Goal: Check status

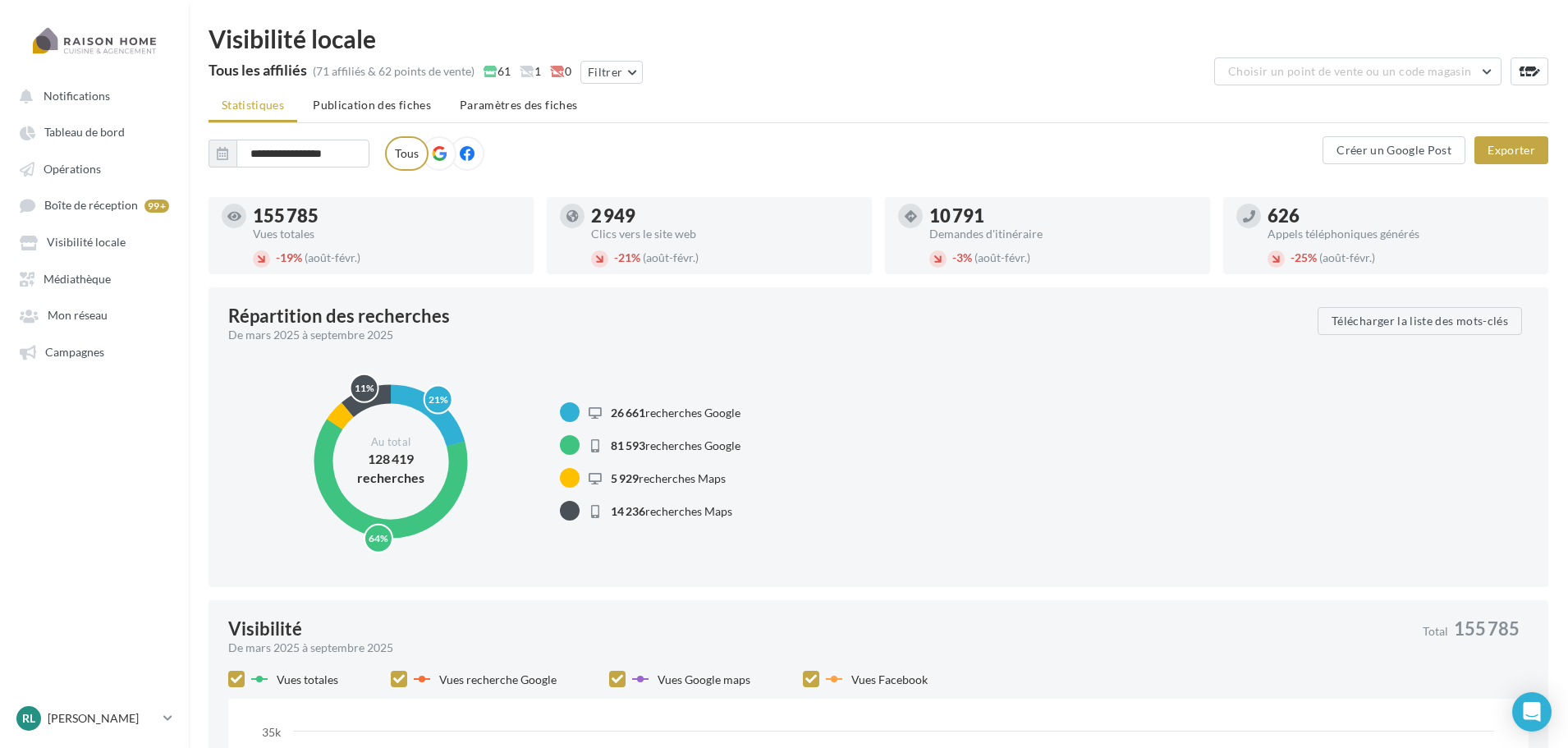
drag, startPoint x: 811, startPoint y: 262, endPoint x: 813, endPoint y: 133, distance: 129.0
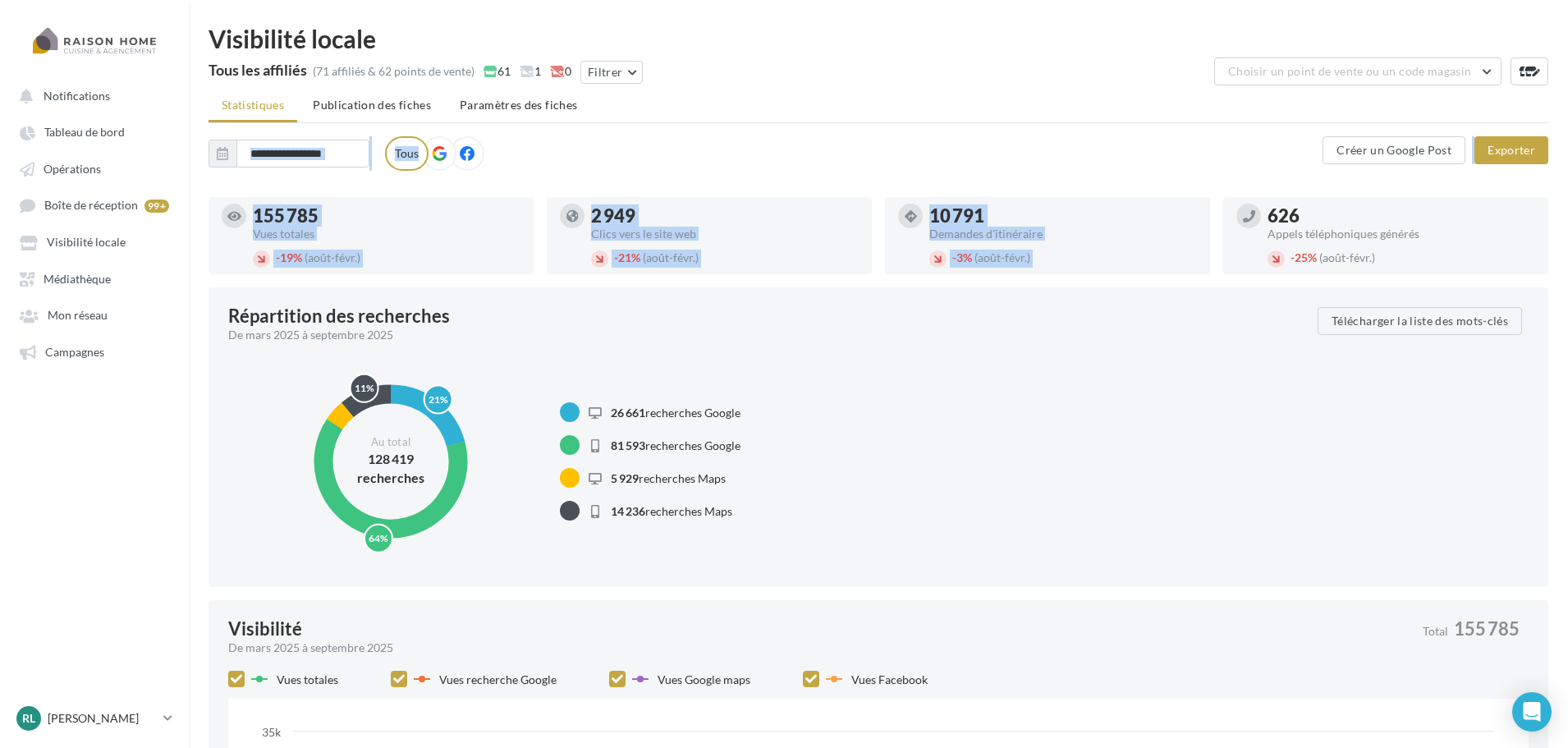
drag, startPoint x: 1128, startPoint y: 262, endPoint x: 713, endPoint y: 123, distance: 437.7
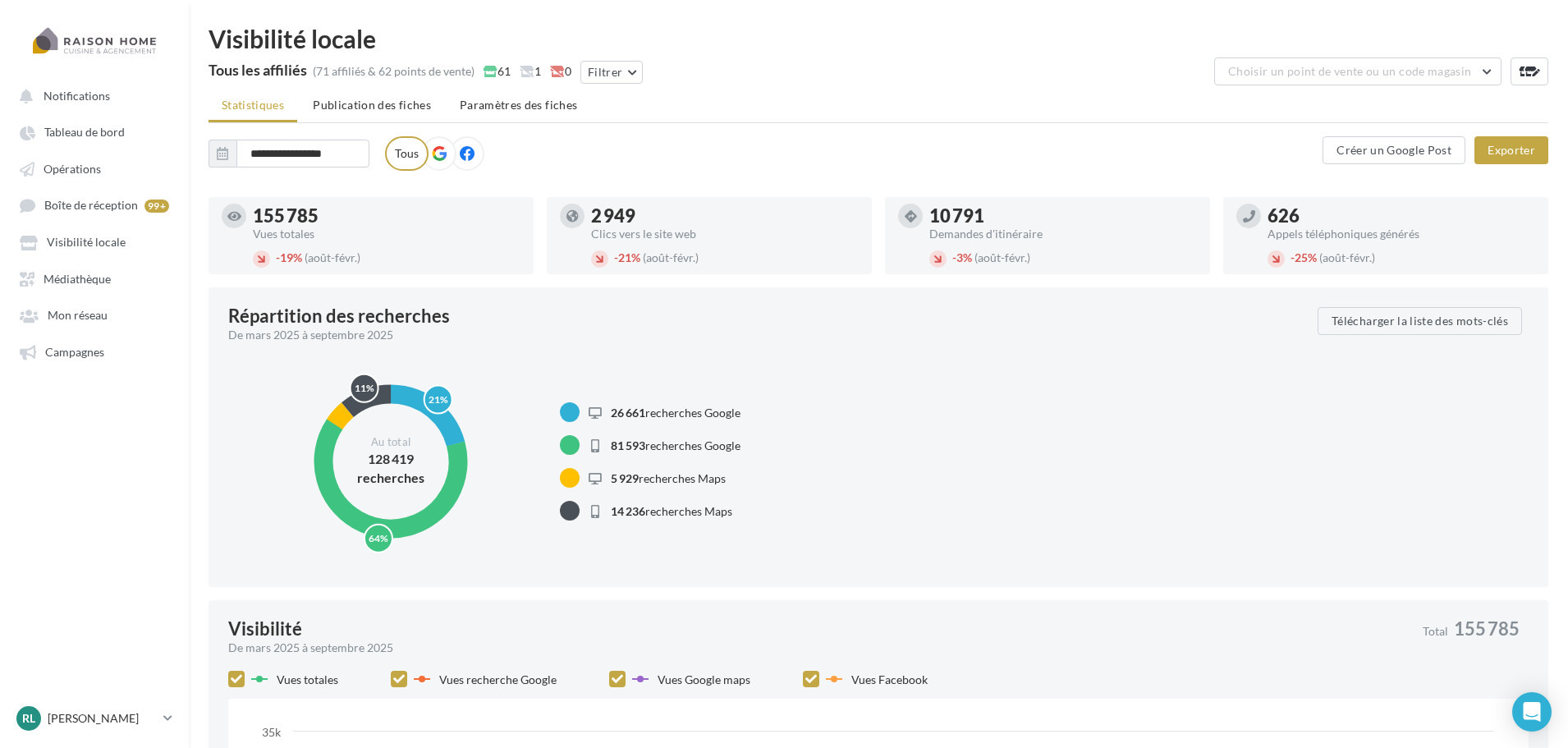
click at [905, 40] on div "Visibilité locale" at bounding box center [879, 39] width 1340 height 25
drag, startPoint x: 749, startPoint y: 68, endPoint x: 196, endPoint y: 30, distance: 554.3
click at [992, 30] on div "Visibilité locale" at bounding box center [879, 39] width 1340 height 25
drag, startPoint x: 86, startPoint y: 351, endPoint x: 135, endPoint y: 350, distance: 49.0
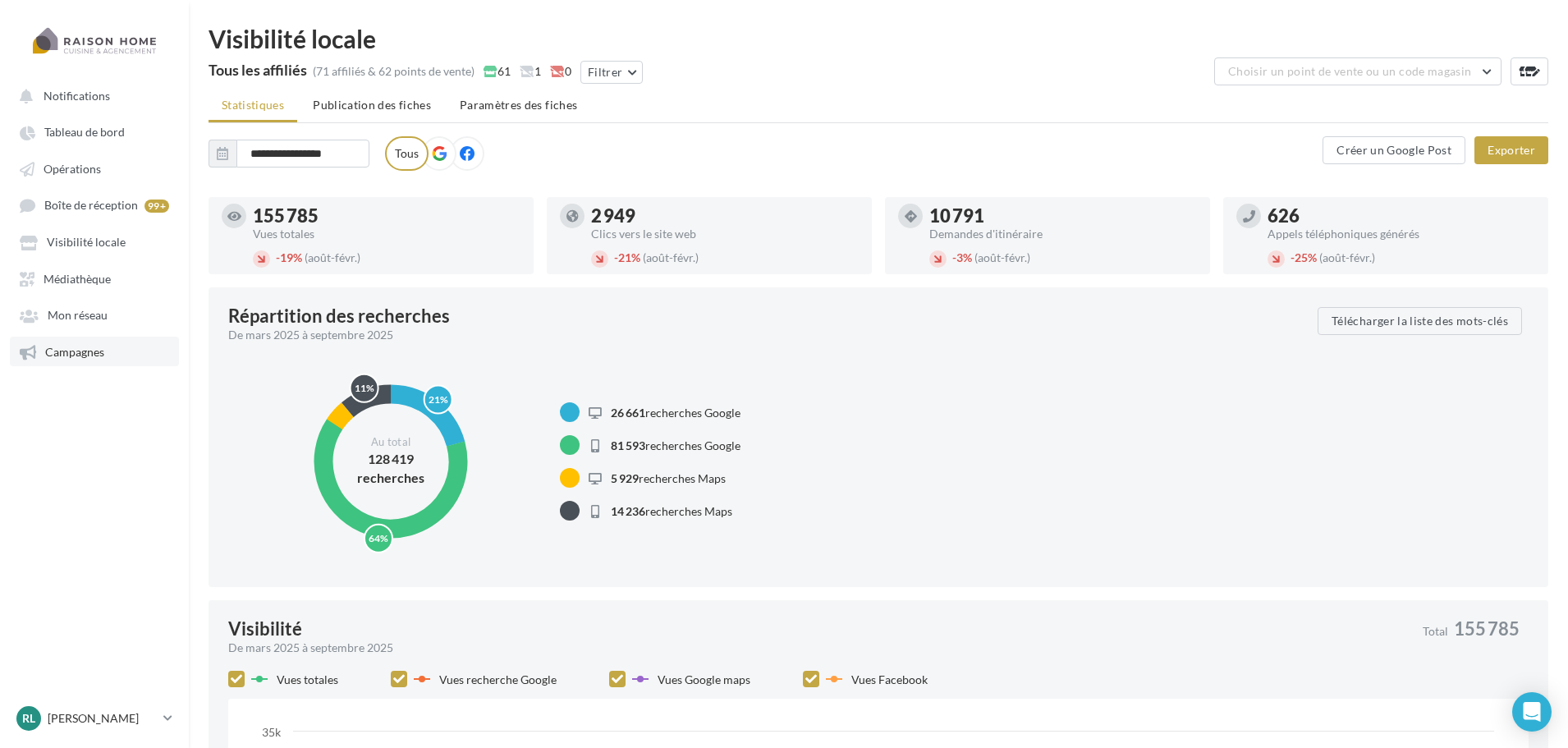
click at [86, 351] on span "Campagnes" at bounding box center [75, 352] width 59 height 14
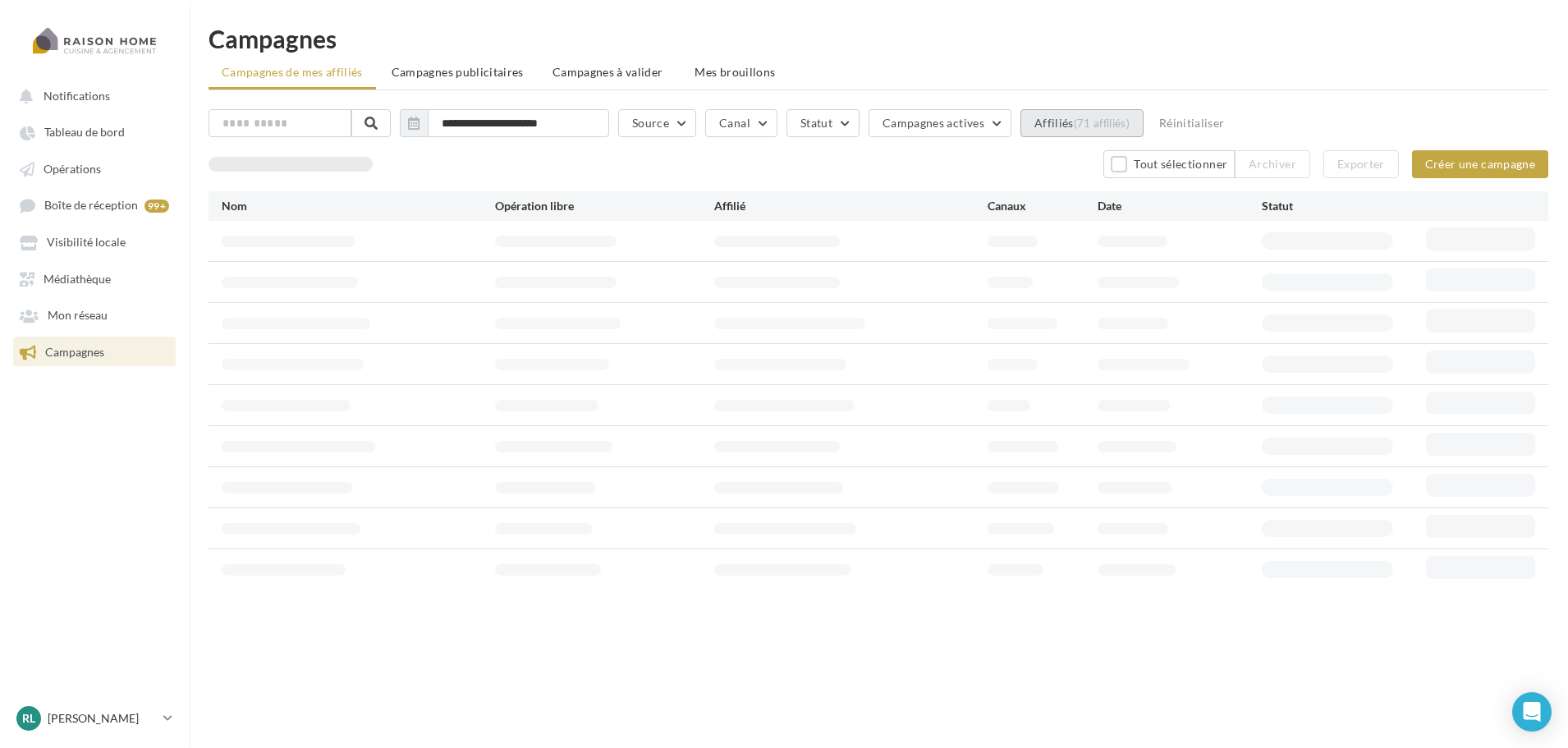
click at [1121, 122] on div "(71 affiliés)" at bounding box center [1101, 123] width 56 height 13
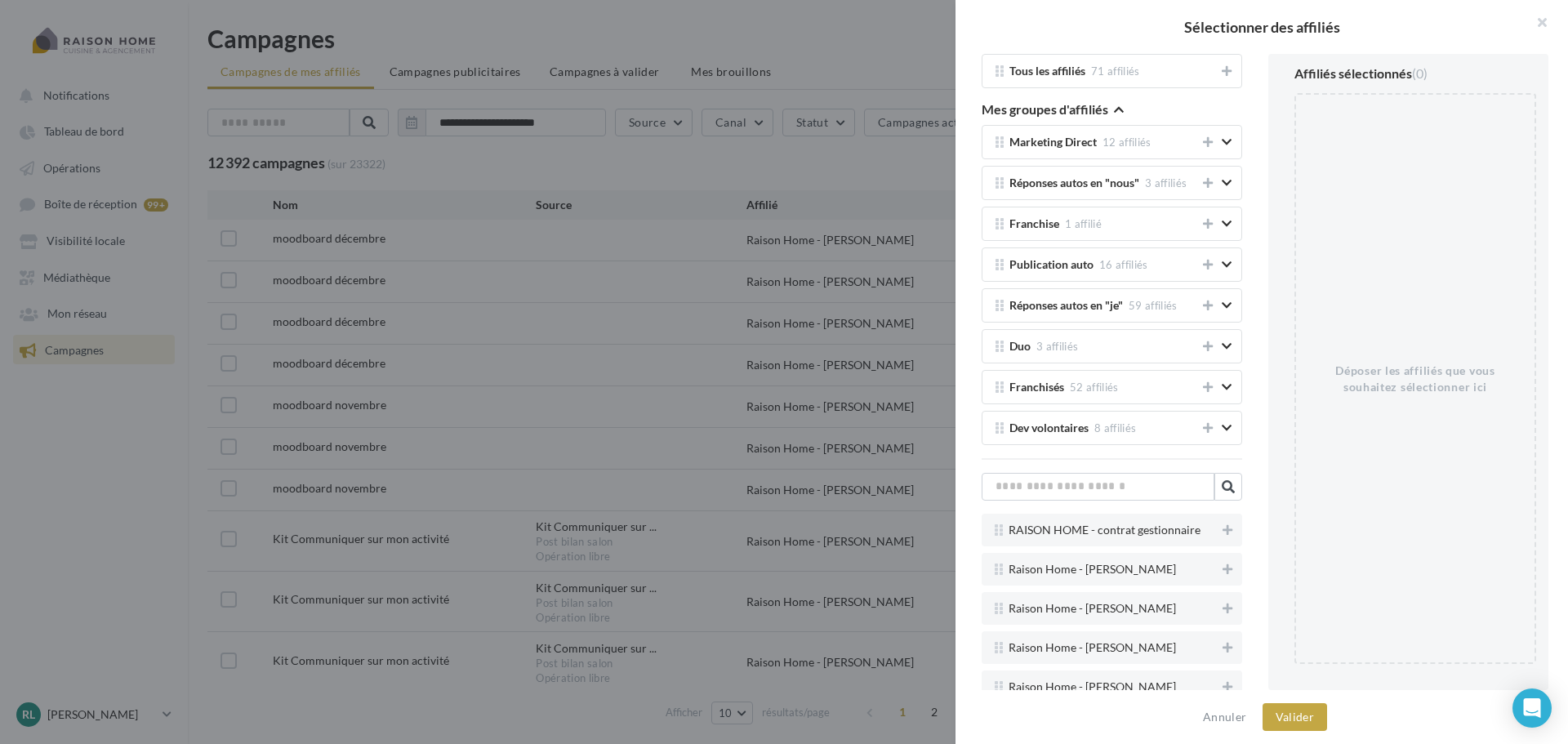
click at [580, 24] on div at bounding box center [784, 372] width 1568 height 744
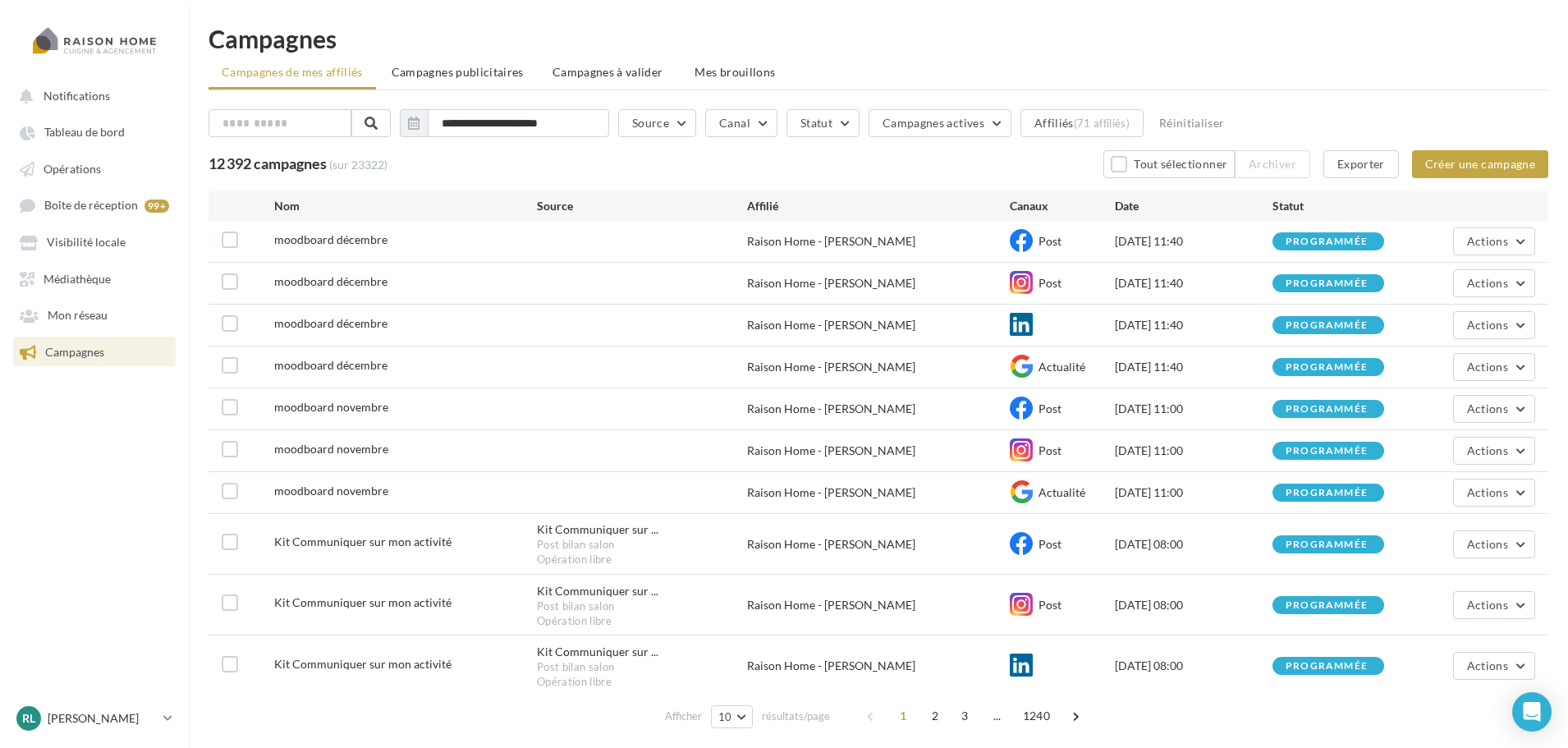
click at [409, 59] on li "Campagnes publicitaires" at bounding box center [457, 72] width 158 height 30
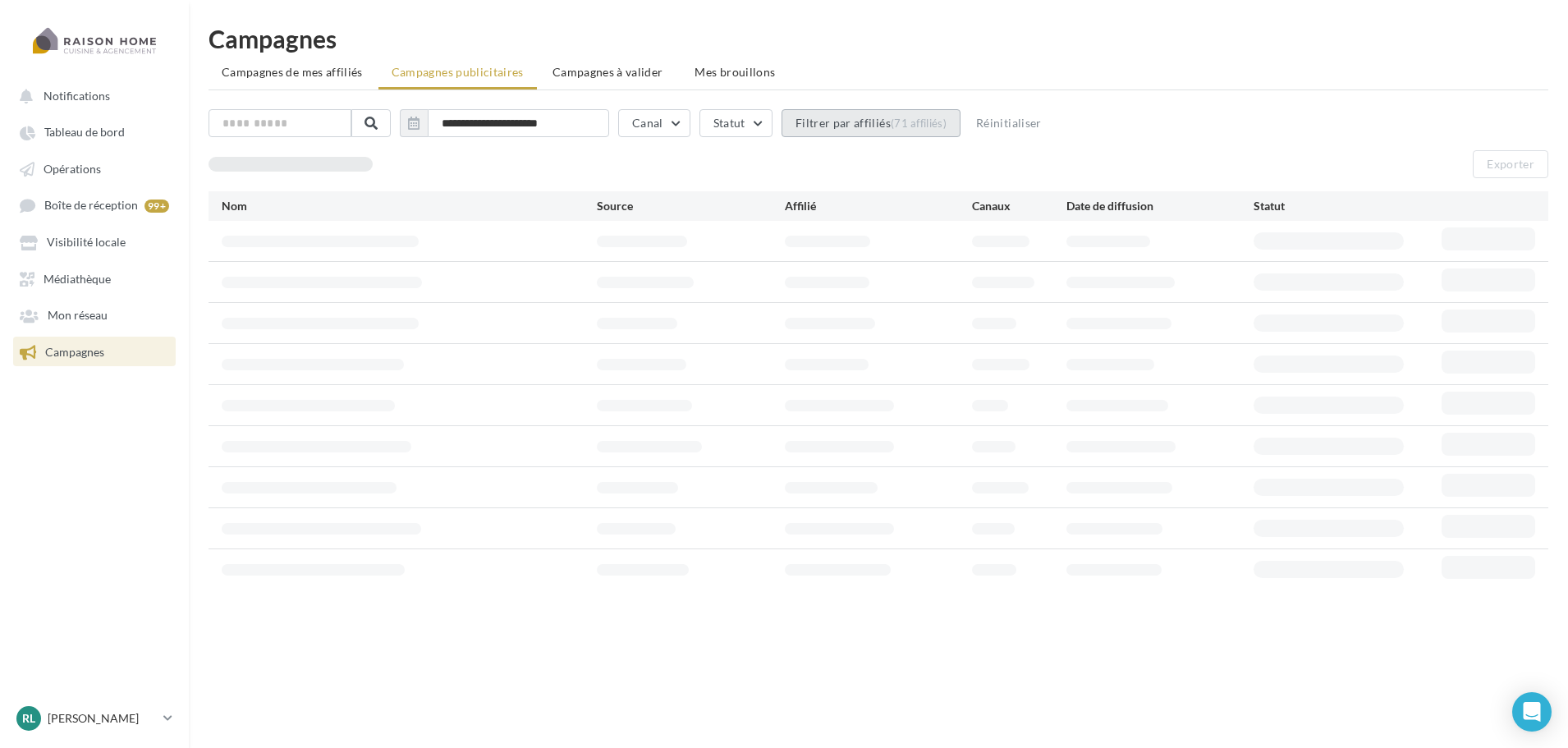
click at [931, 124] on div "(71 affiliés)" at bounding box center [918, 123] width 56 height 13
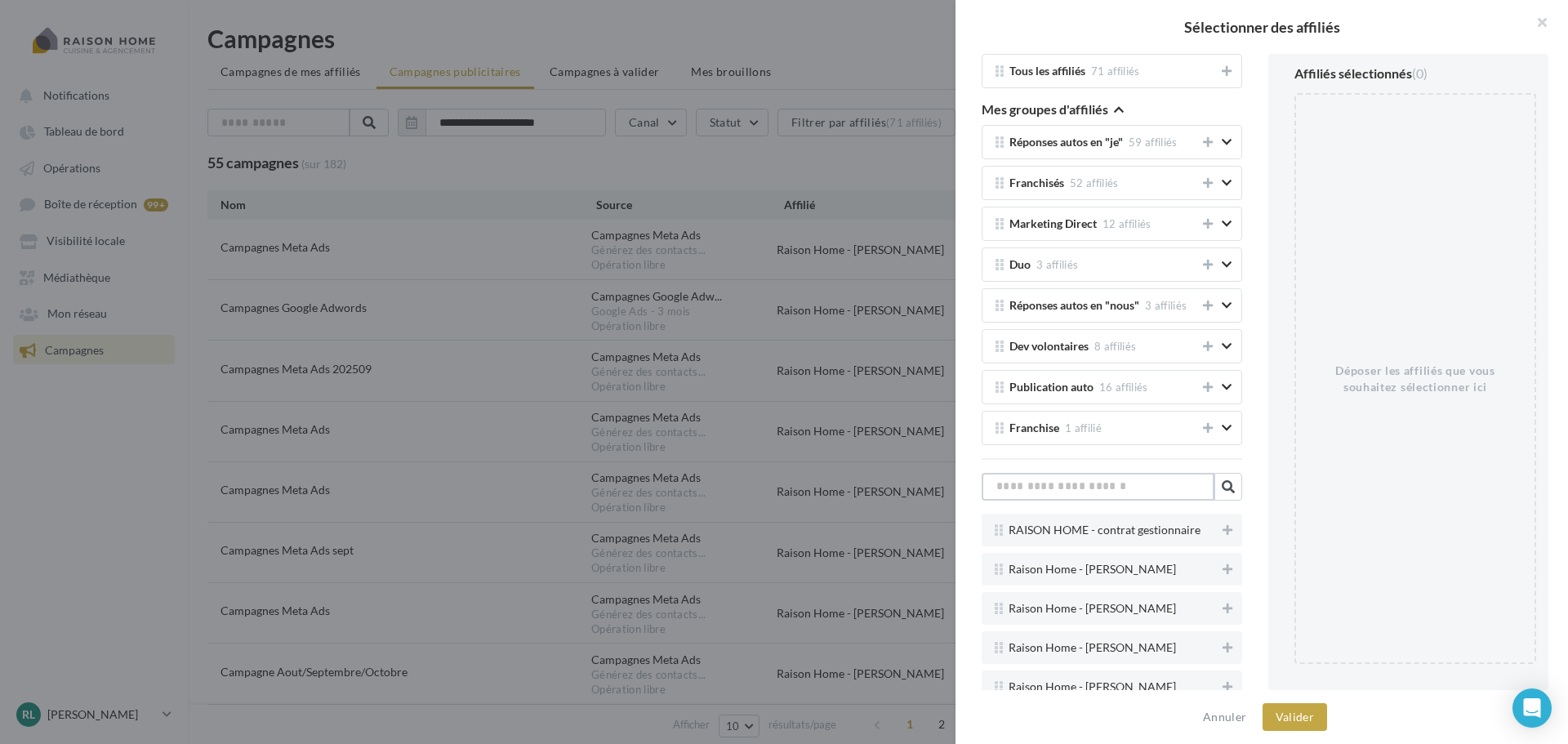
click at [1097, 494] on input "text" at bounding box center [1098, 487] width 233 height 28
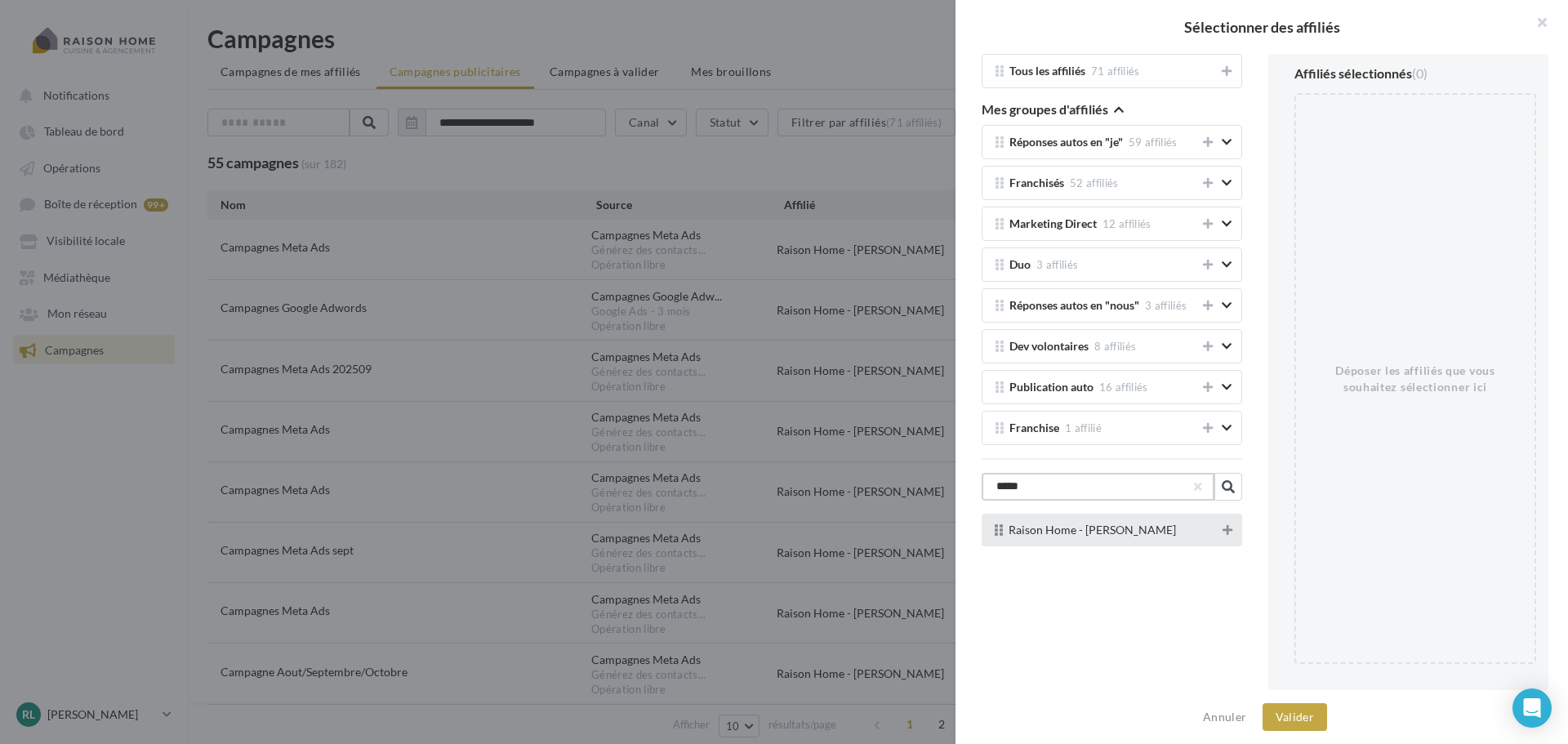
type input "*****"
click at [1222, 531] on icon at bounding box center [1227, 530] width 10 height 11
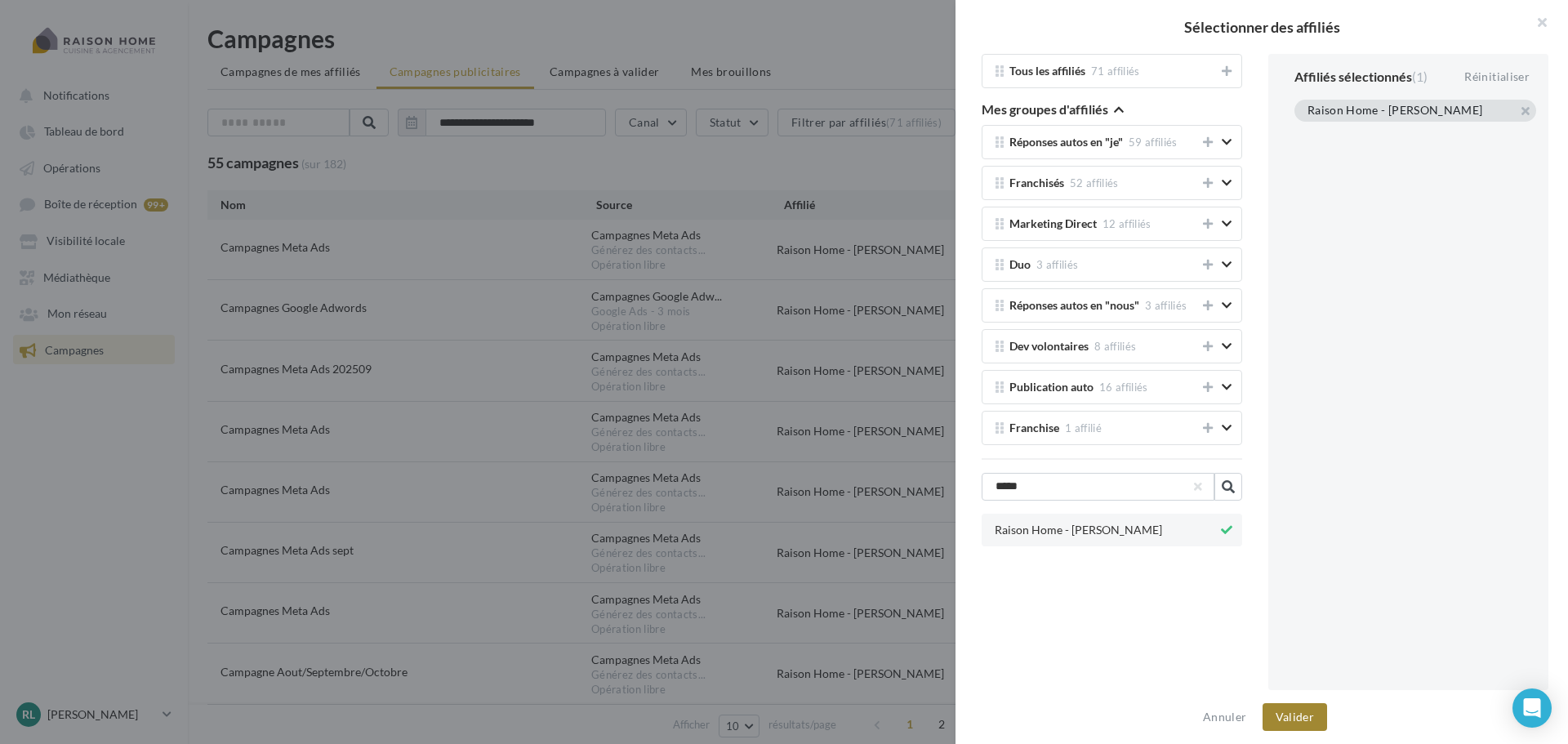
click at [1295, 724] on button "Valider" at bounding box center [1295, 718] width 65 height 28
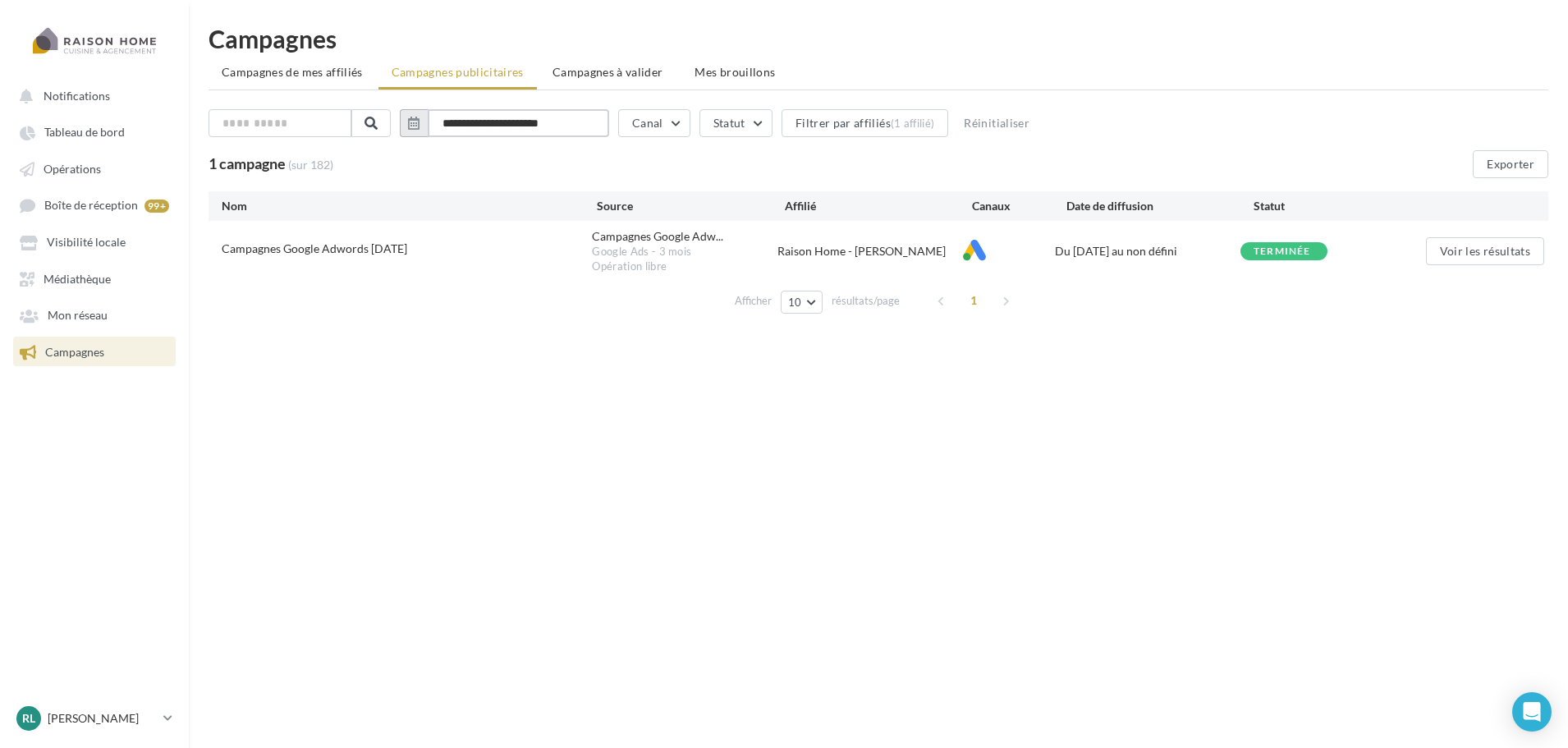
click at [547, 125] on input "**********" at bounding box center [519, 123] width 182 height 28
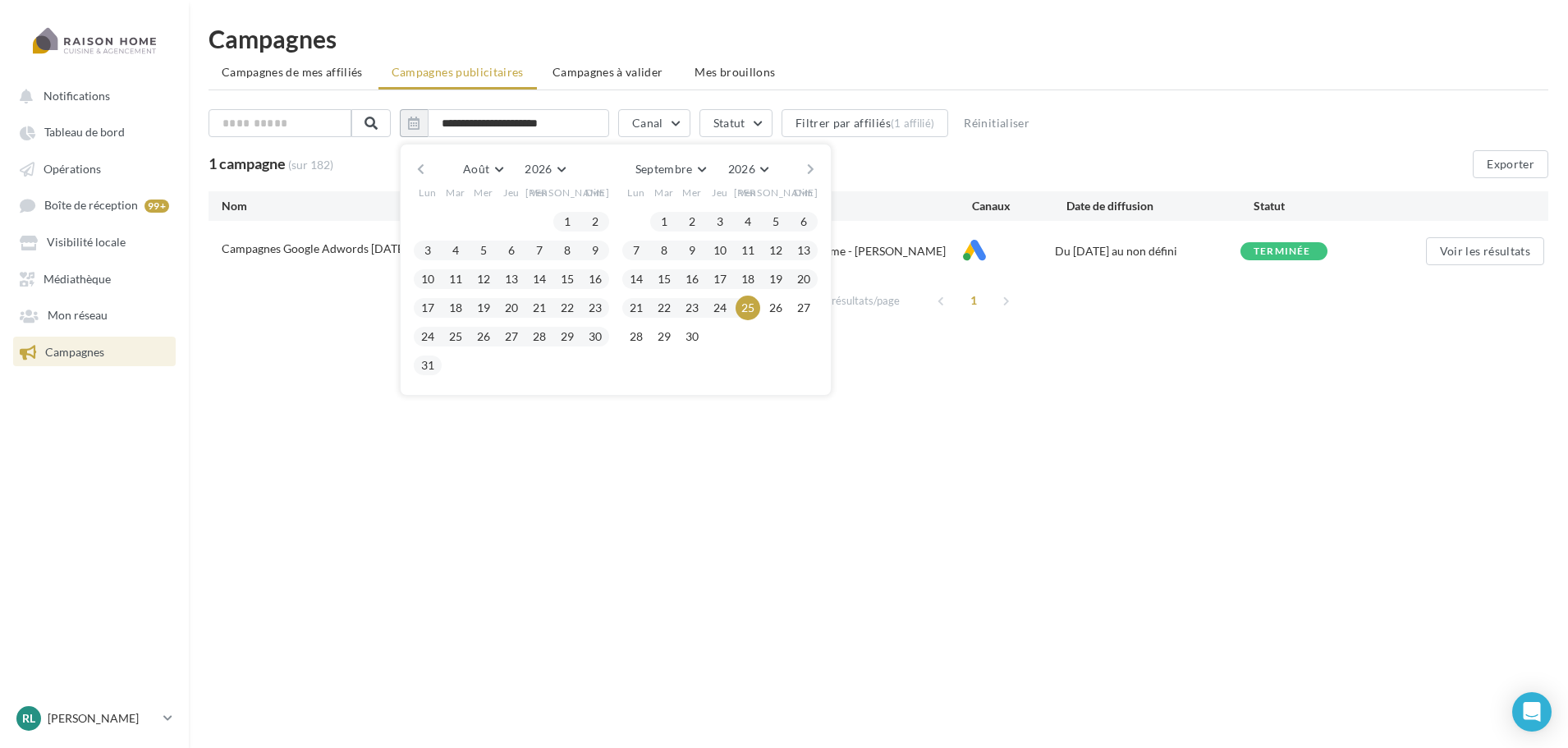
click at [581, 165] on div "Août [PERSON_NAME] Mars Avril Mai Juin Juillet Août Septembre Octobre Novembre …" at bounding box center [616, 169] width 375 height 23
click at [428, 172] on button "button" at bounding box center [420, 169] width 14 height 23
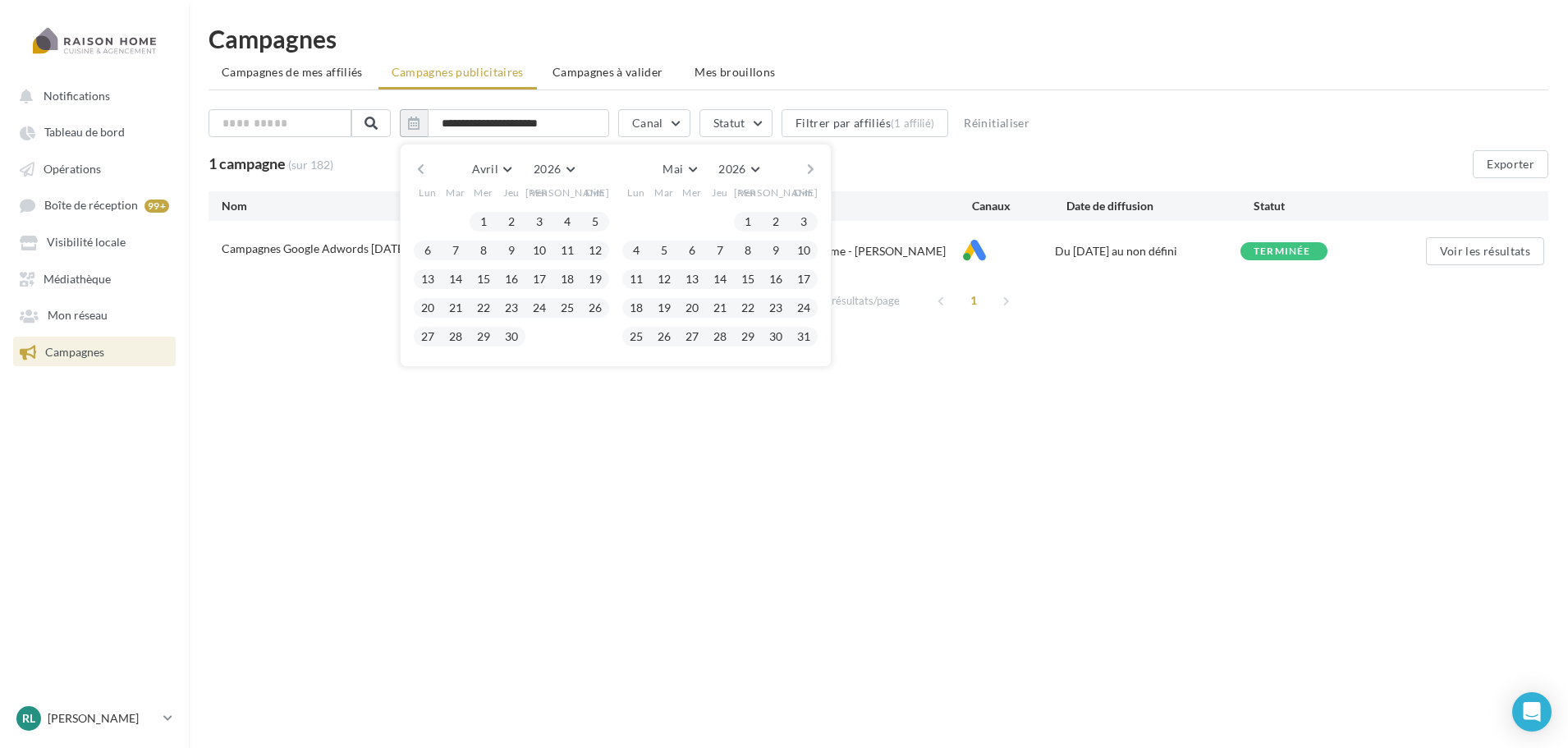
click at [428, 172] on button "button" at bounding box center [420, 169] width 14 height 23
click at [561, 172] on span "2026" at bounding box center [547, 169] width 27 height 14
click at [529, 271] on button "2024" at bounding box center [523, 261] width 115 height 30
click at [422, 163] on div "Mars [PERSON_NAME] Mars Avril Mai Juin Juillet Août Septembre Octobre Novembre …" at bounding box center [616, 255] width 432 height 224
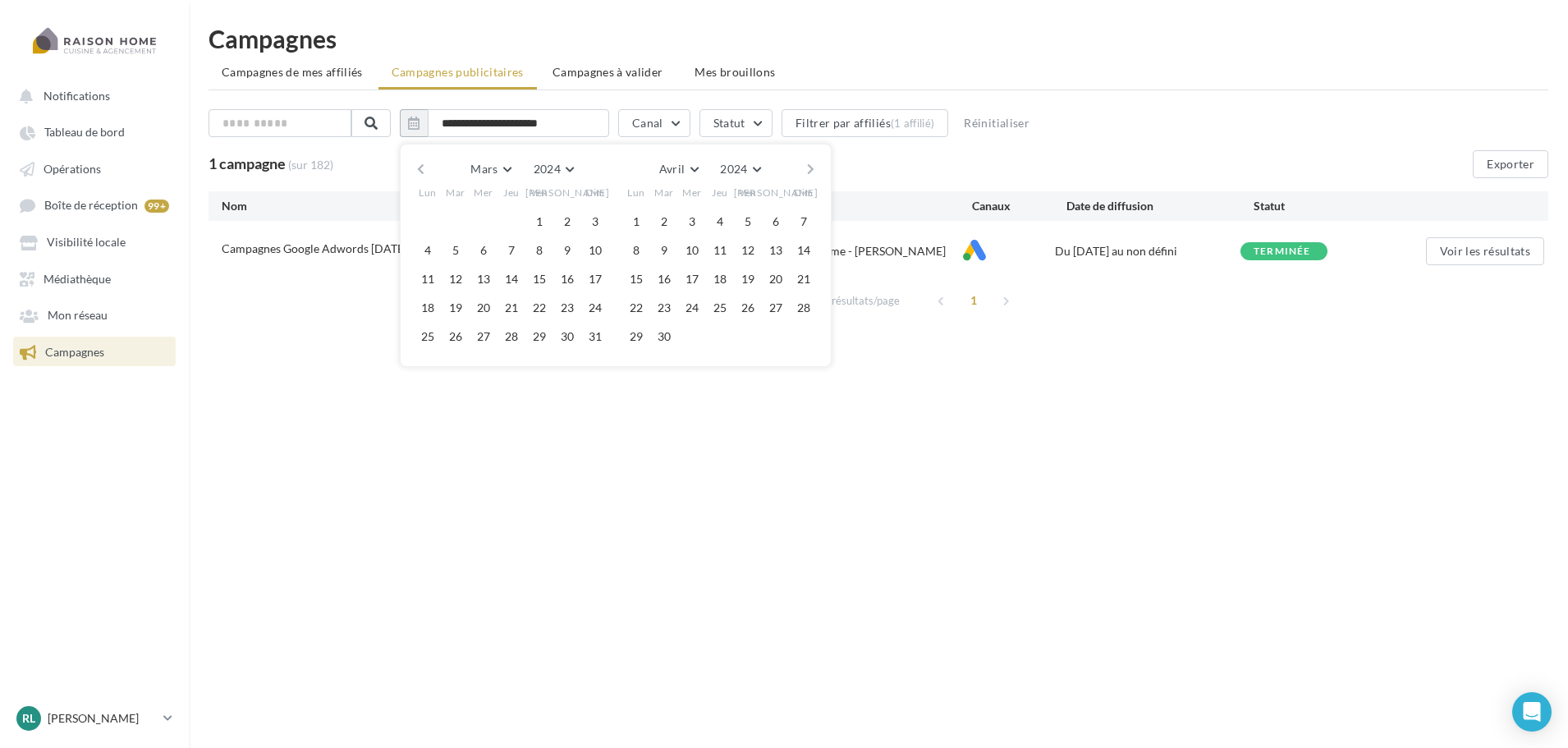
click at [426, 163] on button "button" at bounding box center [420, 169] width 14 height 23
click at [440, 218] on button "1" at bounding box center [427, 221] width 25 height 25
click at [771, 173] on button "2024" at bounding box center [747, 169] width 53 height 23
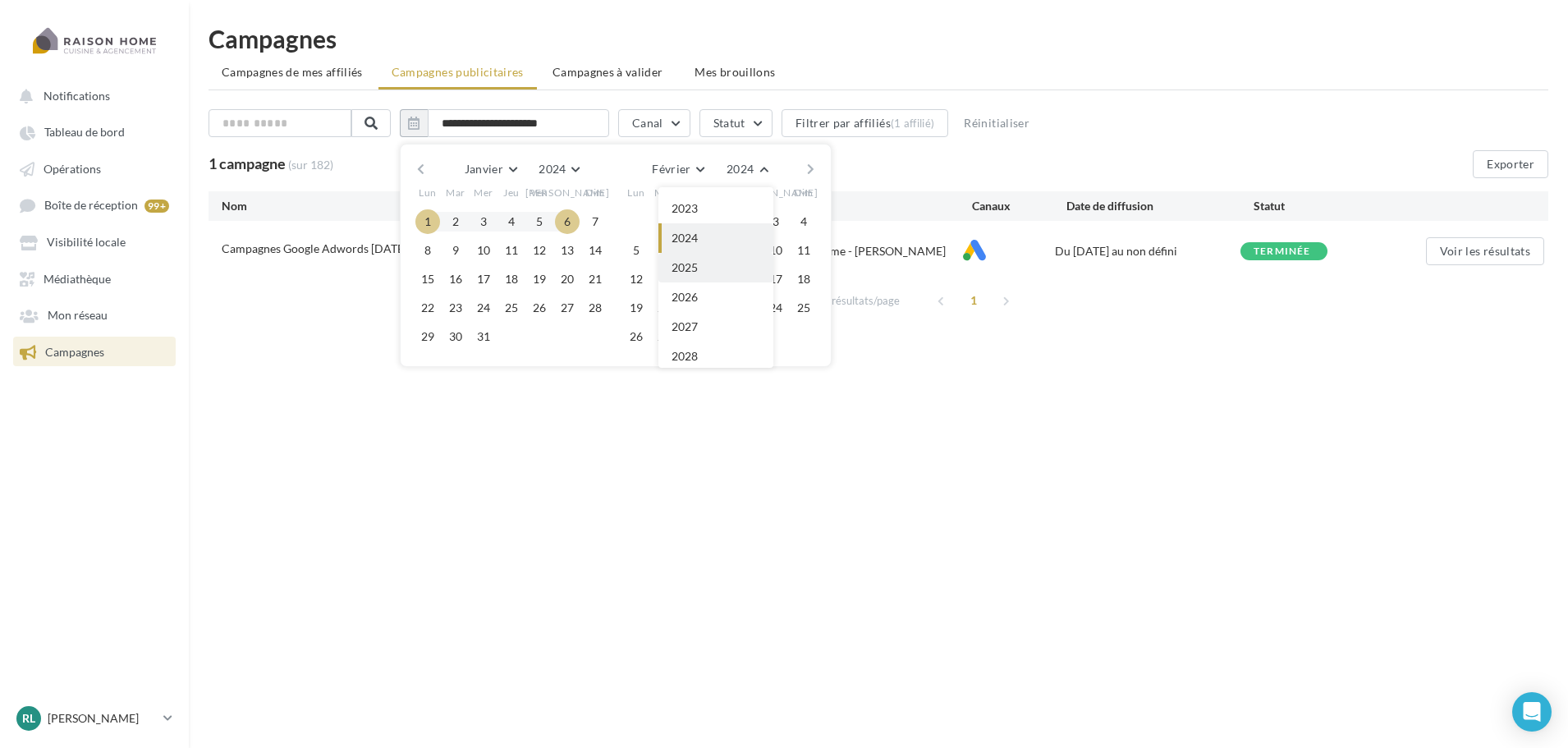
click at [727, 266] on button "2025" at bounding box center [716, 267] width 115 height 30
click at [818, 171] on button "button" at bounding box center [811, 169] width 14 height 23
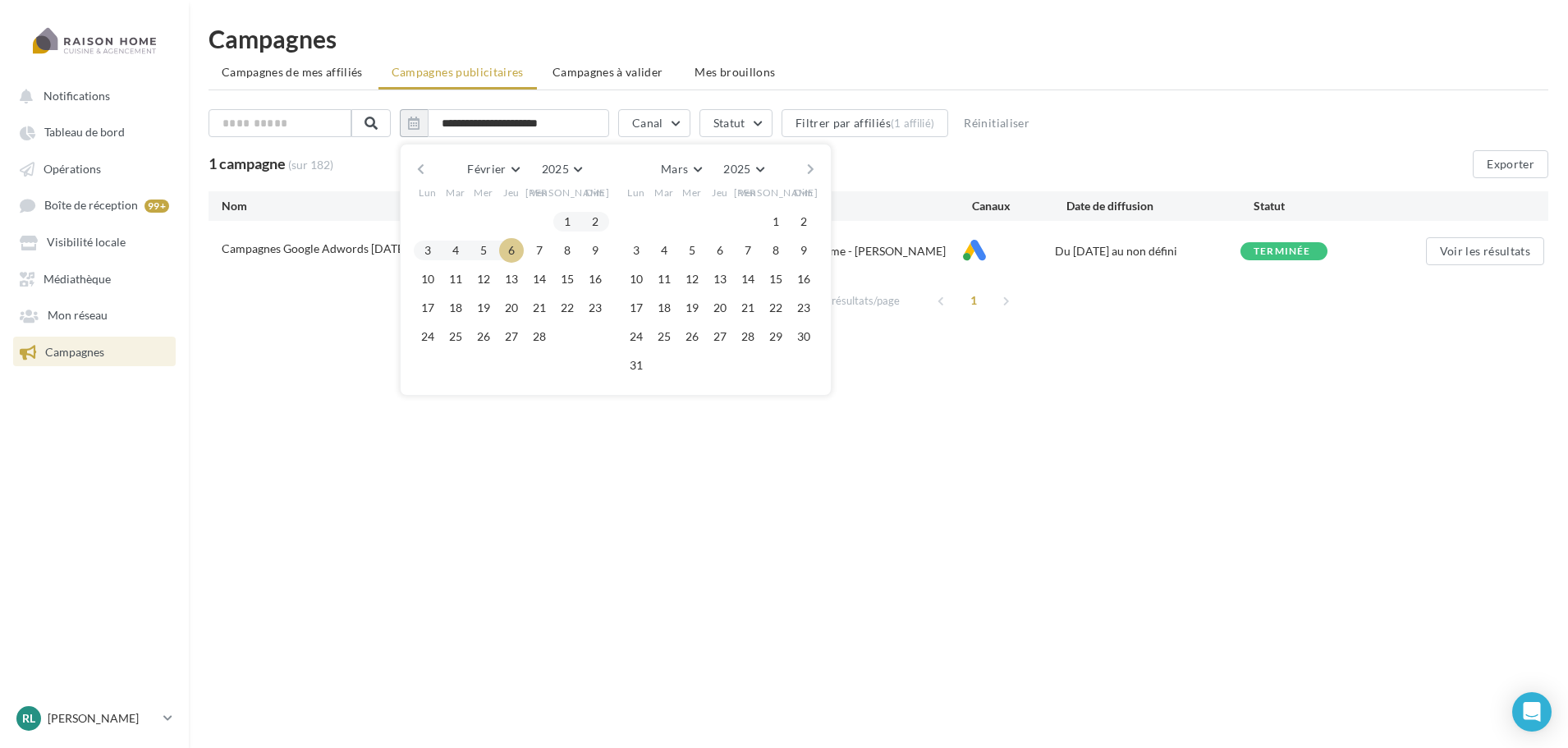
click at [818, 171] on button "button" at bounding box center [811, 169] width 14 height 23
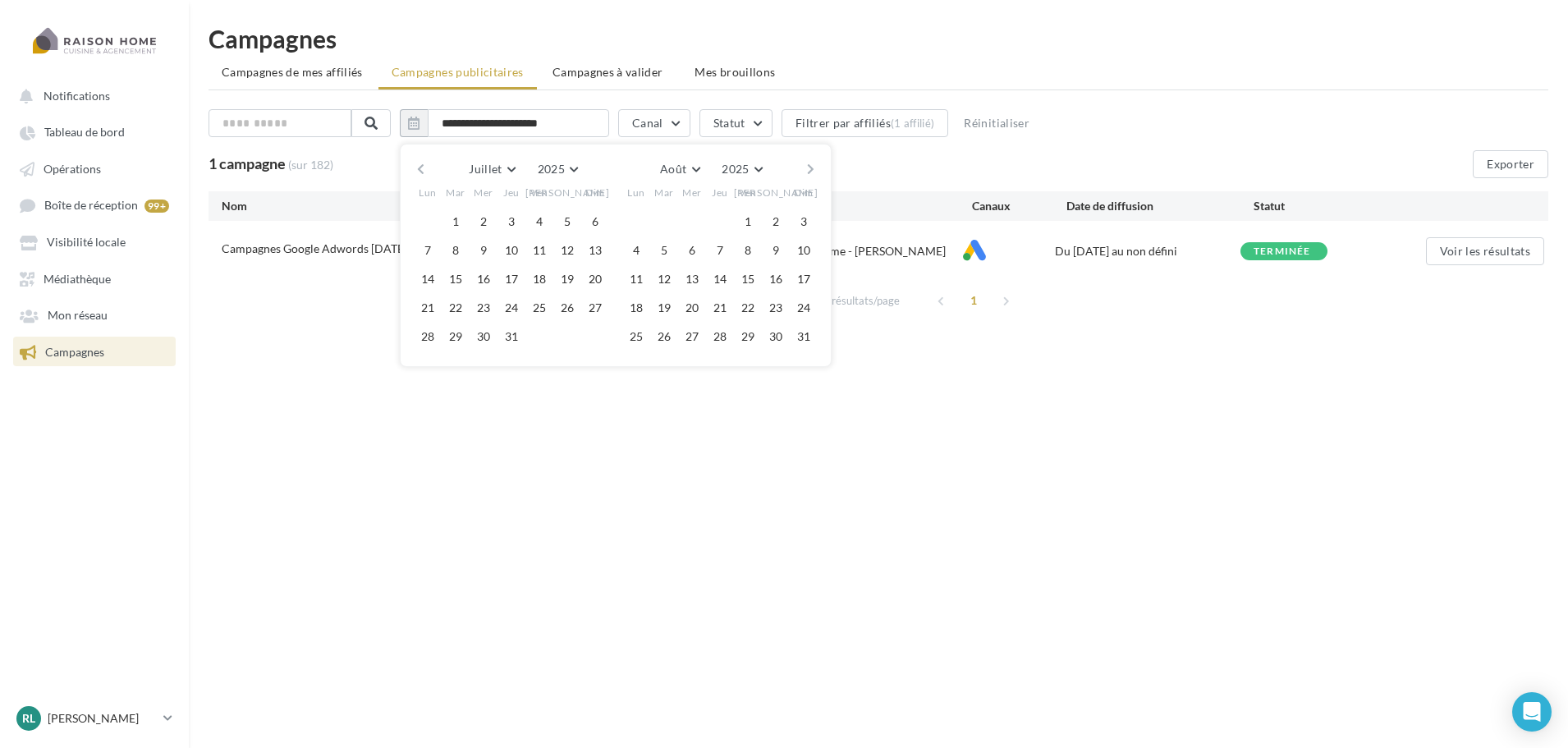
click at [818, 171] on button "button" at bounding box center [811, 169] width 14 height 23
click at [732, 280] on button "18" at bounding box center [720, 279] width 25 height 25
type input "**********"
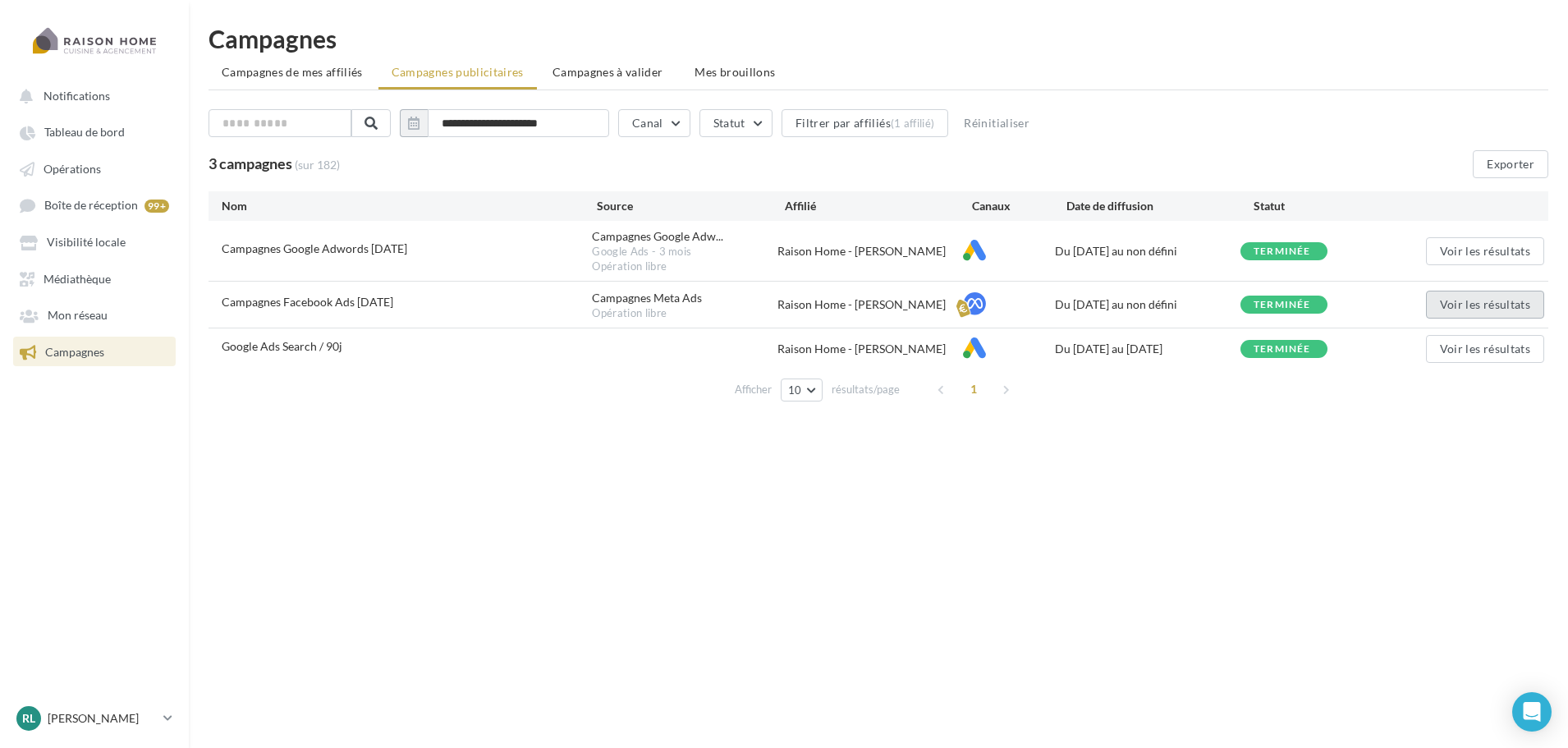
click at [1482, 308] on button "Voir les résultats" at bounding box center [1485, 304] width 118 height 28
